Goal: Information Seeking & Learning: Learn about a topic

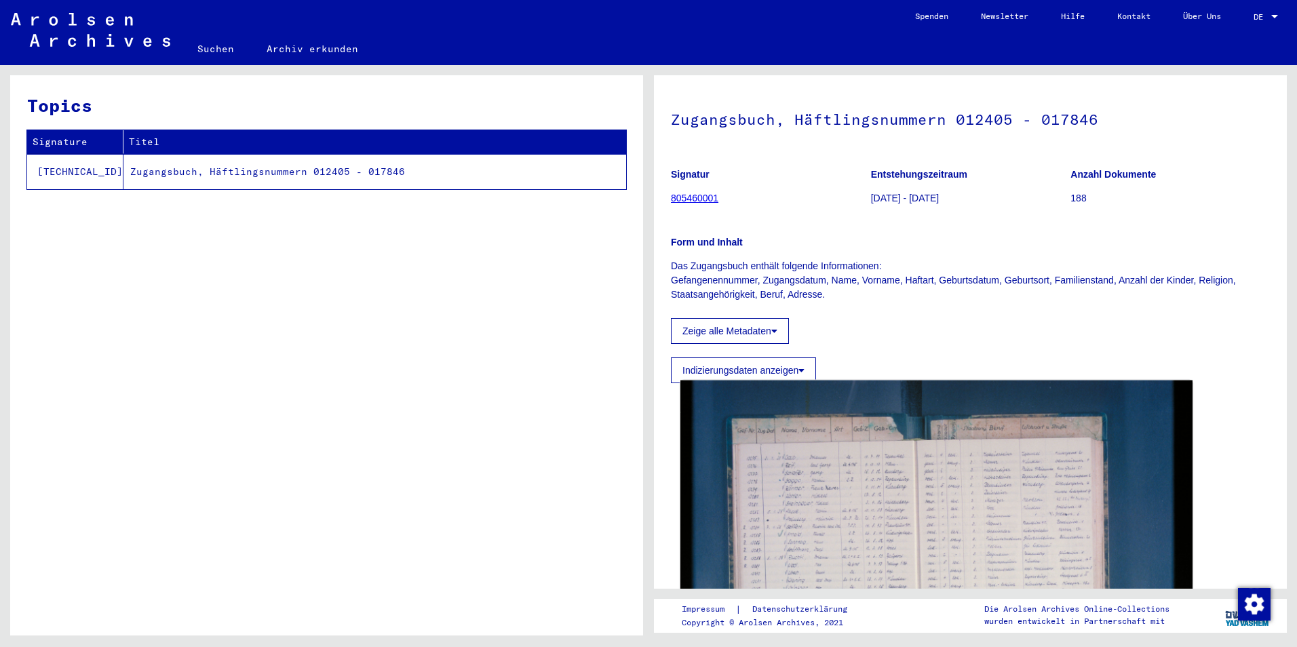
scroll to position [136, 0]
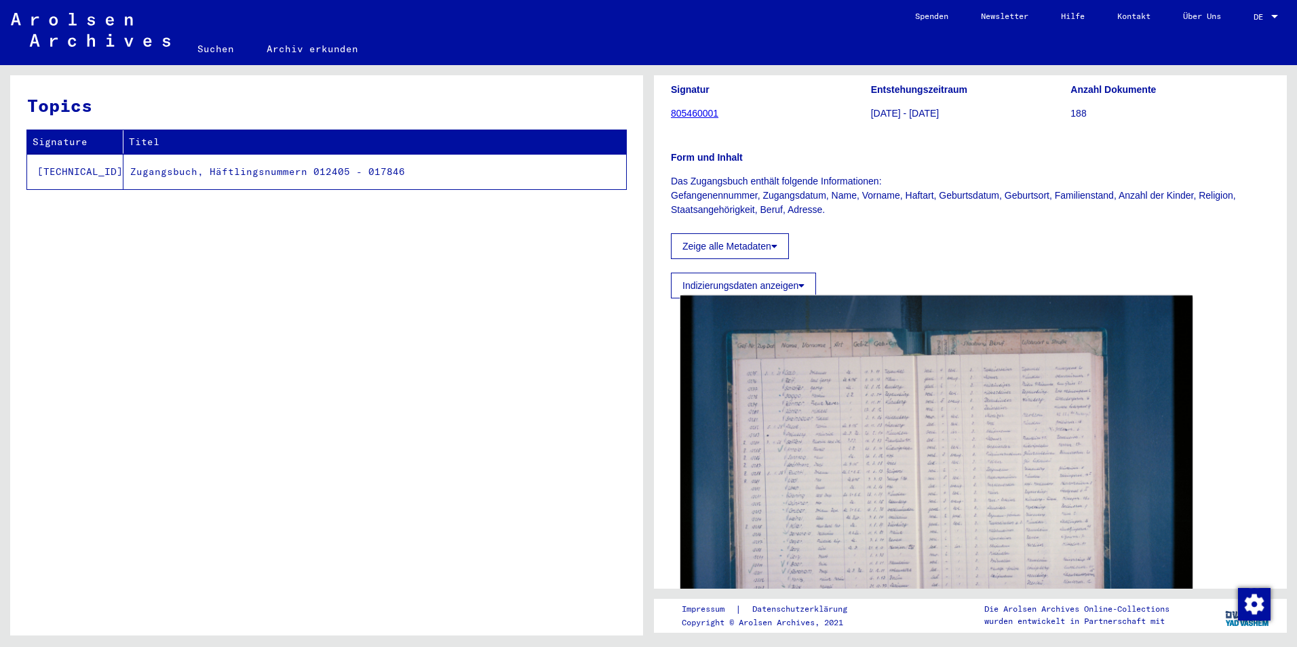
click at [821, 376] on img at bounding box center [936, 466] width 512 height 341
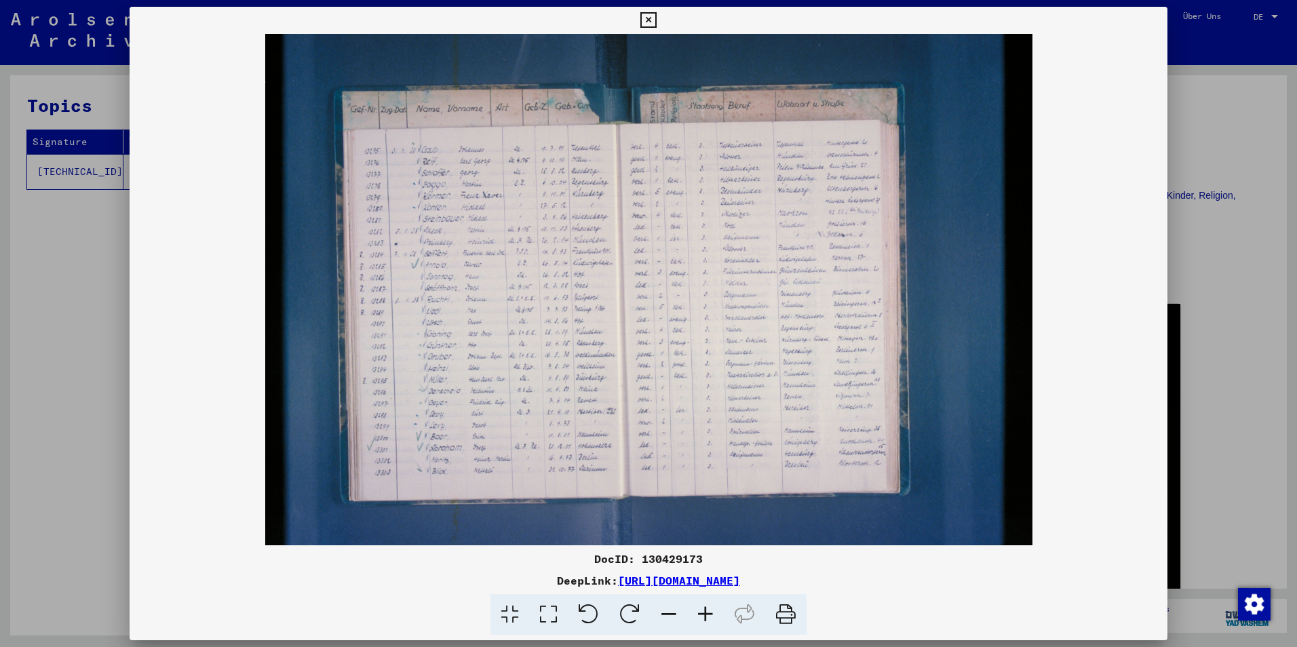
click at [548, 609] on icon at bounding box center [548, 614] width 39 height 41
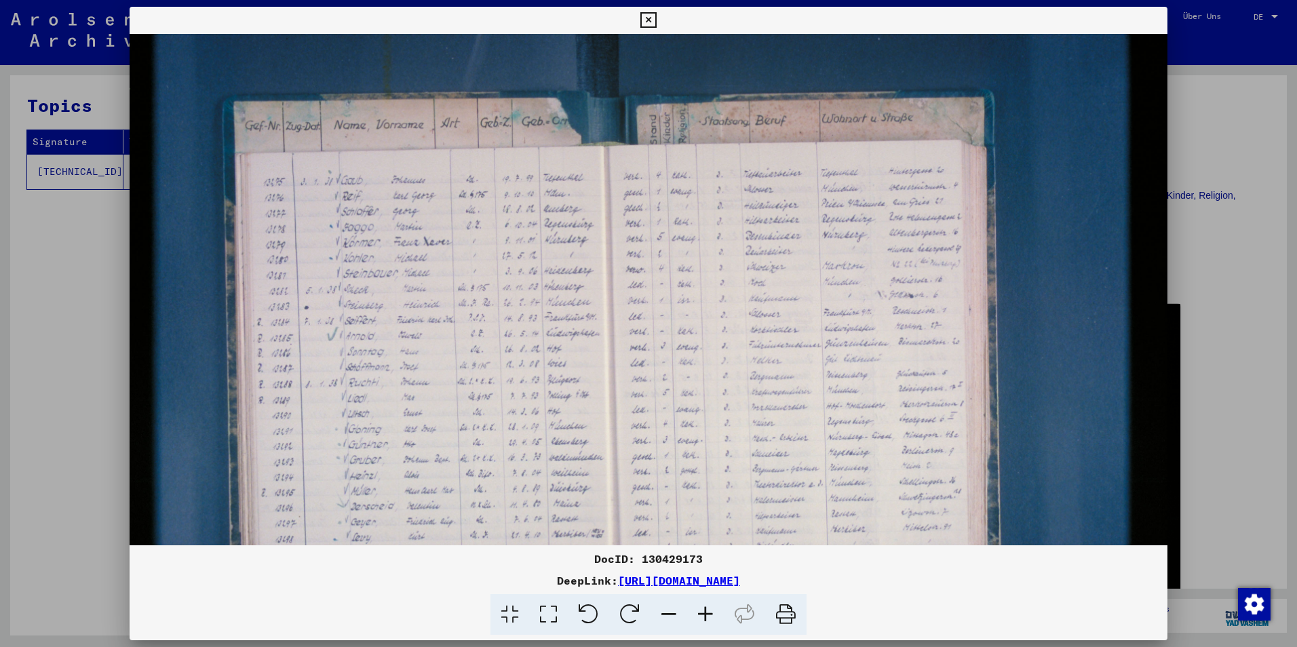
scroll to position [12, 0]
drag, startPoint x: 657, startPoint y: 470, endPoint x: 663, endPoint y: 478, distance: 9.2
click at [663, 478] on img at bounding box center [649, 368] width 1038 height 692
click at [699, 617] on icon at bounding box center [705, 614] width 37 height 41
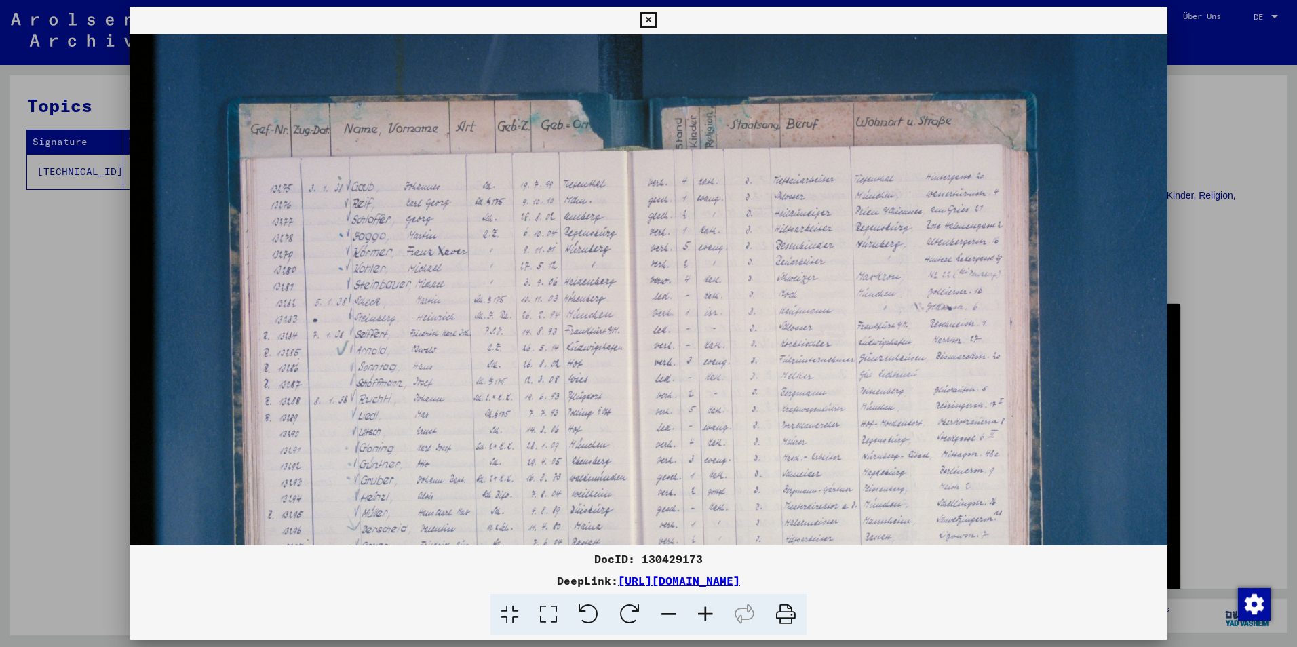
click at [699, 615] on icon at bounding box center [705, 614] width 37 height 41
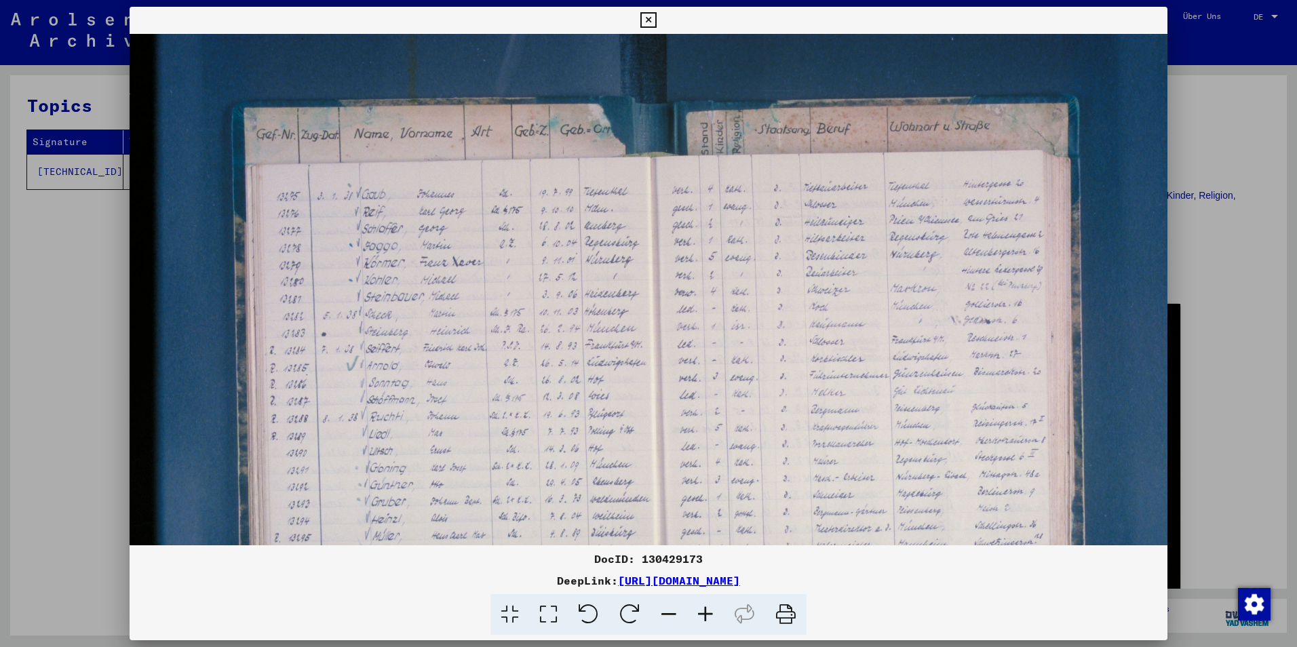
click at [699, 615] on icon at bounding box center [705, 614] width 37 height 41
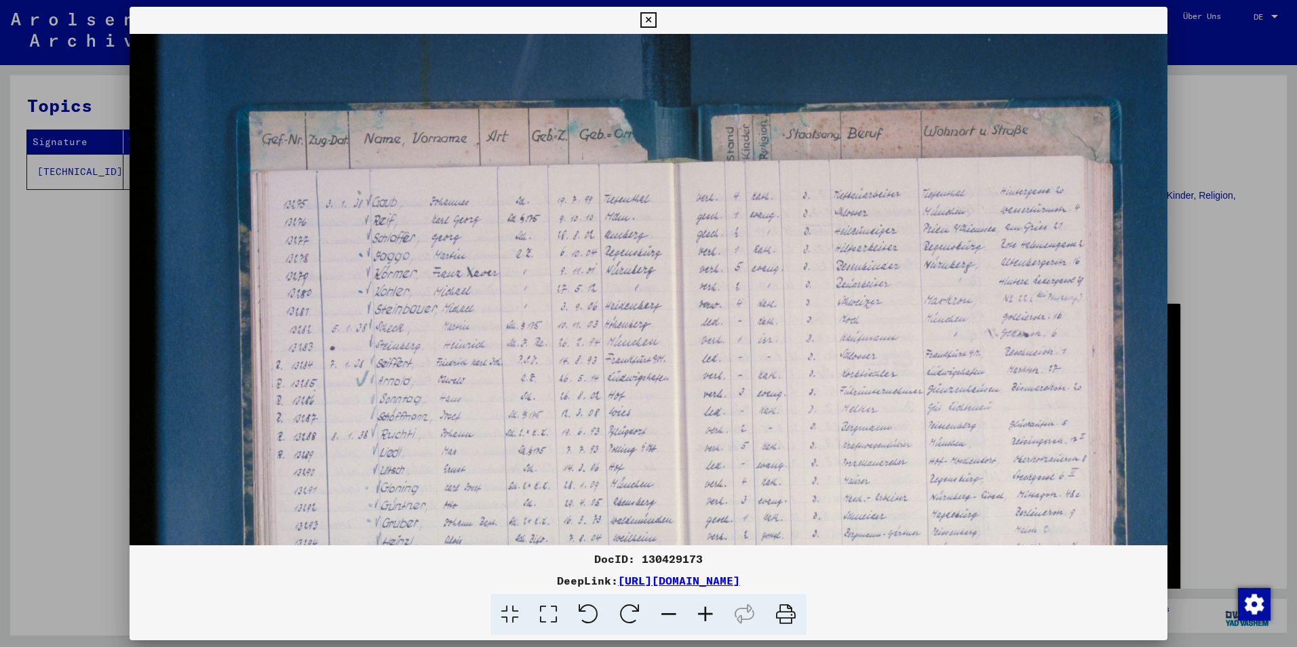
click at [699, 615] on icon at bounding box center [705, 614] width 37 height 41
click at [700, 614] on icon at bounding box center [705, 614] width 37 height 41
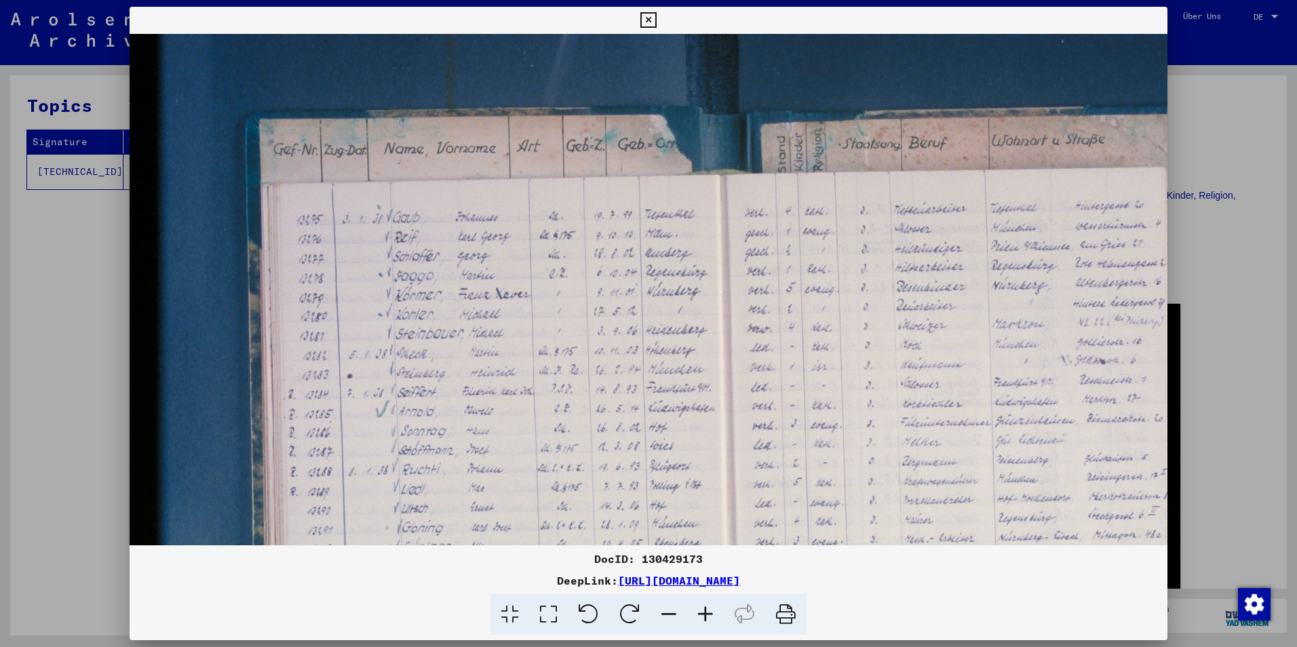
click at [700, 614] on icon at bounding box center [705, 614] width 37 height 41
